Goal: Task Accomplishment & Management: Complete application form

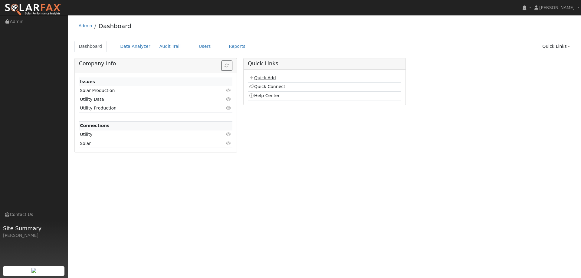
click at [268, 76] on link "Quick Add" at bounding box center [262, 77] width 27 height 5
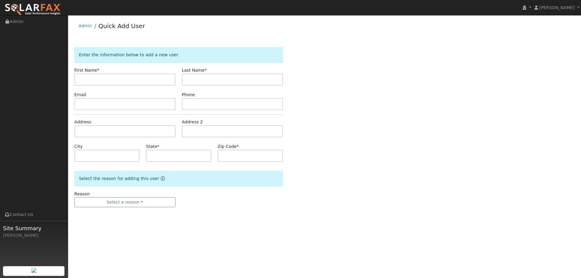
click at [154, 78] on input "text" at bounding box center [124, 80] width 101 height 12
type input "Jeannie"
click at [224, 77] on input "text" at bounding box center [232, 80] width 101 height 12
type input "Celestial"
paste input "milacelestial@gmail.com"
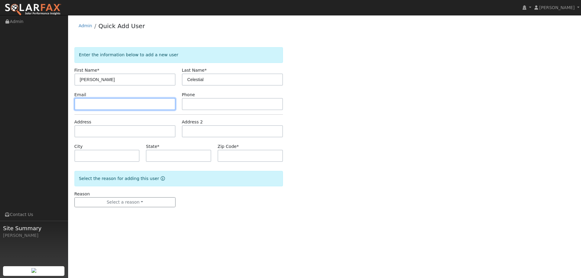
click at [105, 104] on input "text" at bounding box center [124, 104] width 101 height 12
type input "milacelestial@gmail.com"
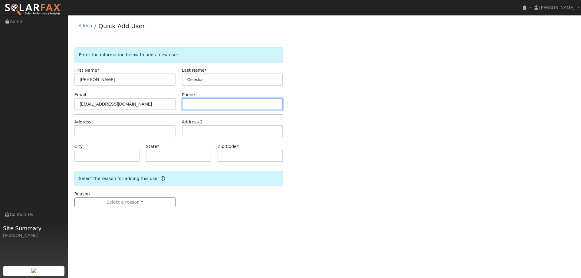
click at [209, 99] on input "text" at bounding box center [232, 104] width 101 height 12
paste input "(510) 918-5326"
type input "(510) 918-5326"
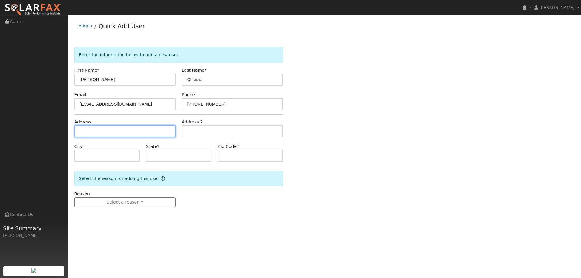
click at [150, 134] on input "text" at bounding box center [124, 131] width 101 height 12
click at [147, 135] on input "text" at bounding box center [124, 131] width 101 height 12
paste input "180 Wood Court"
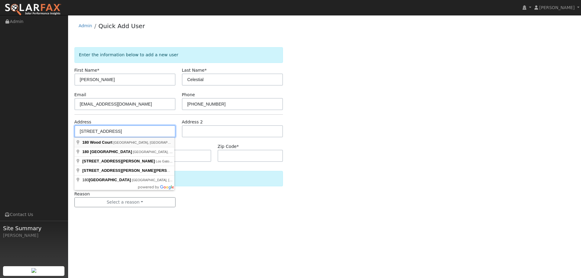
type input "180 Wood Court"
type input "Vallejo"
type input "CA"
type input "94591"
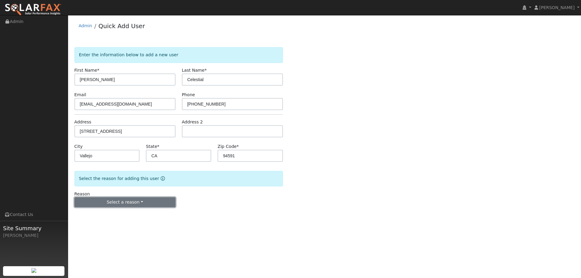
click at [148, 202] on button "Select a reason" at bounding box center [124, 202] width 101 height 10
click at [120, 214] on link "New lead" at bounding box center [108, 215] width 67 height 8
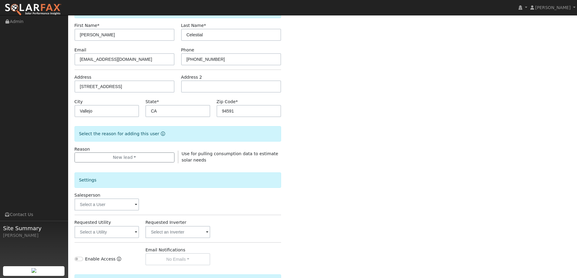
scroll to position [114, 0]
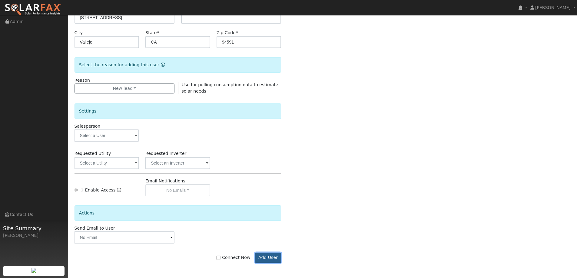
click at [266, 257] on button "Add User" at bounding box center [268, 258] width 26 height 10
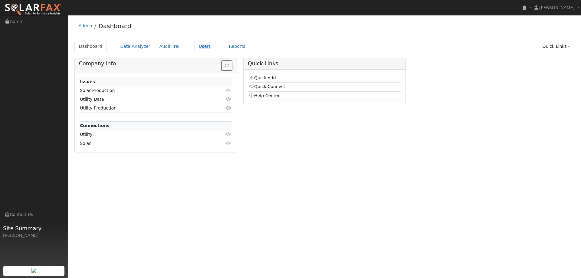
click at [196, 50] on link "Users" at bounding box center [204, 46] width 21 height 11
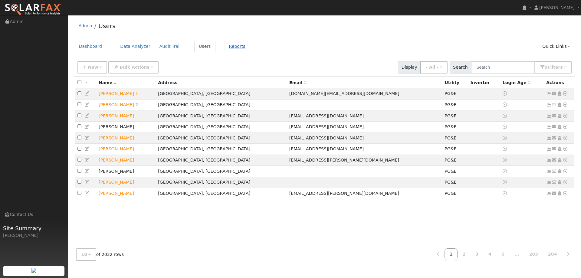
click at [225, 48] on link "Reports" at bounding box center [237, 46] width 25 height 11
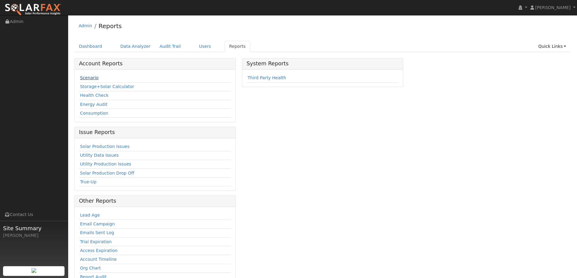
click at [94, 79] on link "Scenario" at bounding box center [89, 77] width 18 height 5
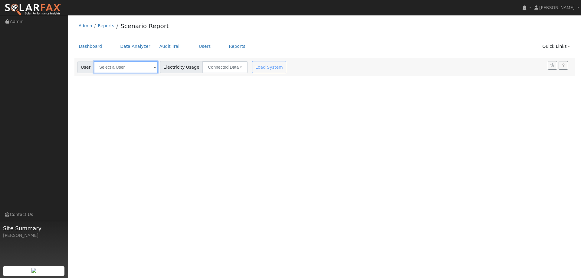
click at [142, 69] on input "text" at bounding box center [126, 67] width 64 height 12
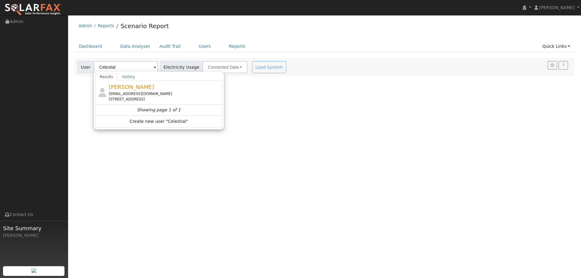
click at [138, 91] on div "milacelestial@gmail.com" at bounding box center [165, 93] width 112 height 5
type input "Jeannie Celestial"
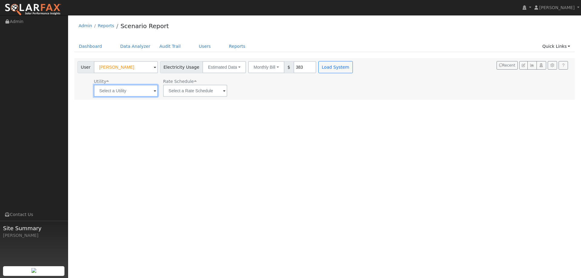
click at [127, 90] on input "text" at bounding box center [126, 91] width 64 height 12
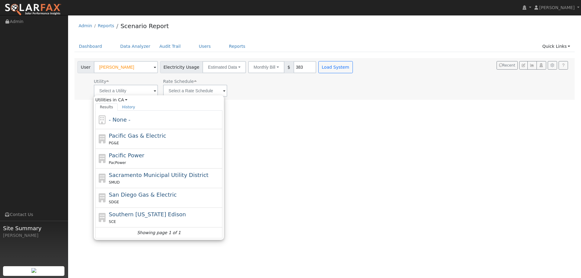
click at [137, 137] on span "Pacific Gas & Electric" at bounding box center [137, 136] width 57 height 6
type input "Pacific Gas & Electric"
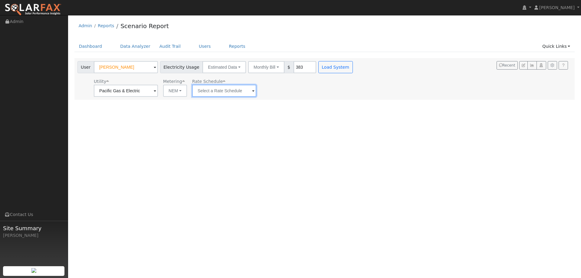
click at [215, 90] on input "text" at bounding box center [224, 91] width 64 height 12
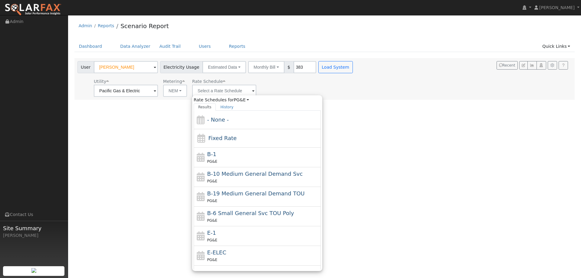
click at [223, 236] on div "E-1 PG&E" at bounding box center [263, 236] width 112 height 15
type input "E-1"
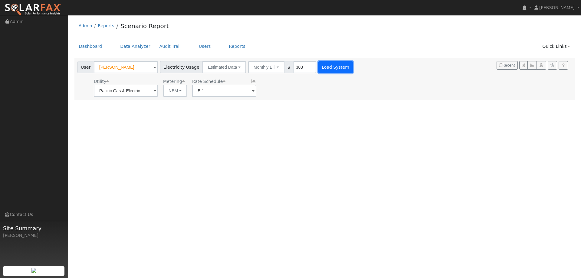
click at [328, 68] on button "Load System" at bounding box center [335, 67] width 35 height 12
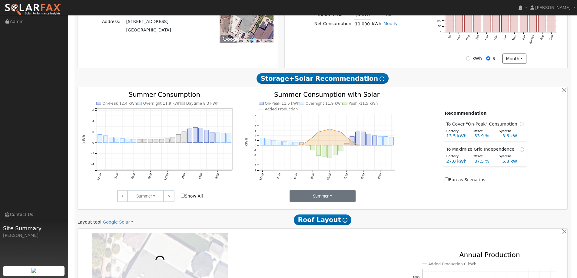
scroll to position [242, 0]
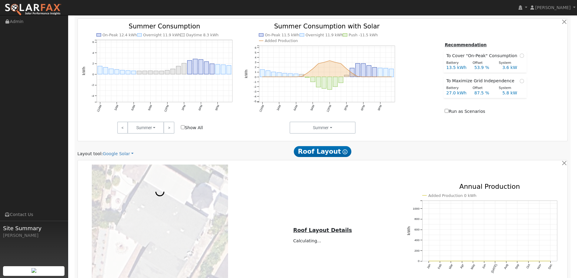
click at [113, 157] on div "Scenario Report Powered by SolarFax ® Energy Consumption Overview Show Help Thi…" at bounding box center [322, 111] width 496 height 530
click at [114, 155] on link "Google Solar" at bounding box center [118, 154] width 31 height 6
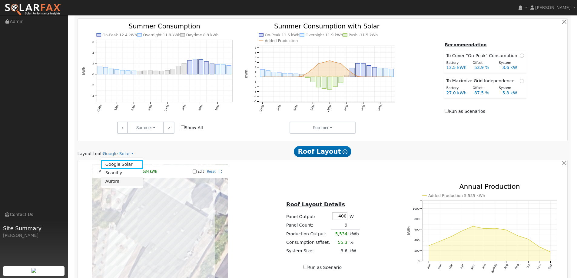
click at [126, 180] on link "Aurora" at bounding box center [122, 181] width 42 height 8
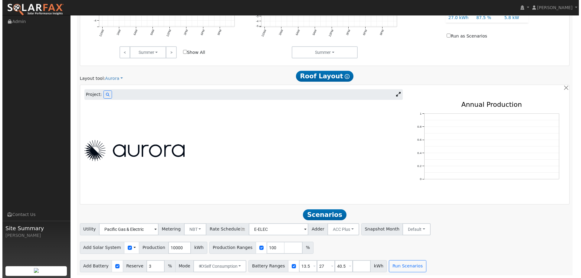
scroll to position [318, 0]
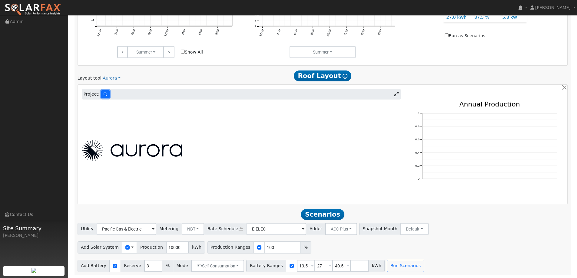
click at [104, 94] on icon at bounding box center [106, 95] width 4 height 4
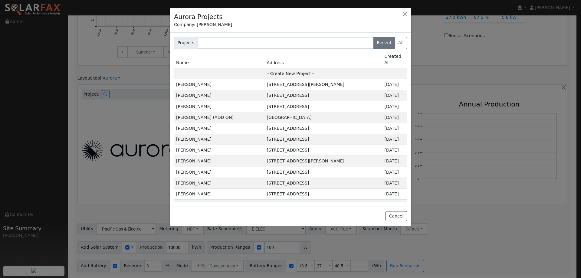
click at [275, 68] on td "- Create New Project -" at bounding box center [290, 73] width 233 height 11
type input "Jeannie Celestial"
type input "180 Wood Court"
type input "Vallejo"
type input "CA"
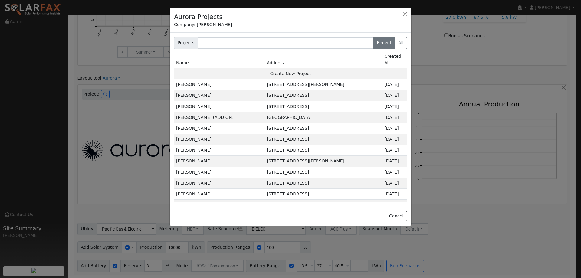
type input "94591"
type input "Design"
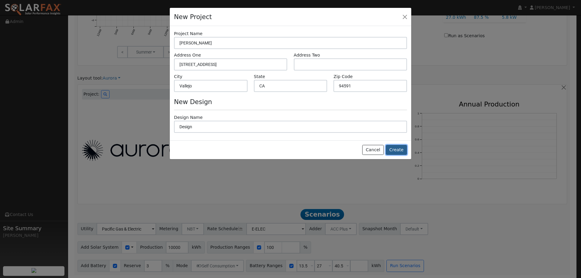
click at [404, 149] on button "Create" at bounding box center [396, 150] width 21 height 10
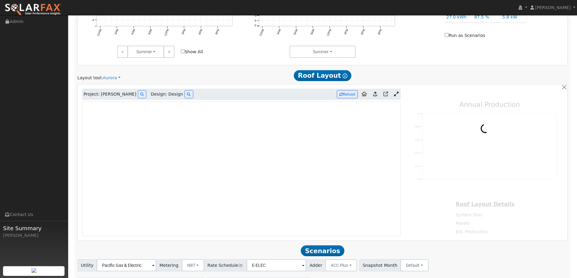
type input "0"
click at [54, 6] on img at bounding box center [33, 9] width 57 height 13
